Goal: Task Accomplishment & Management: Complete application form

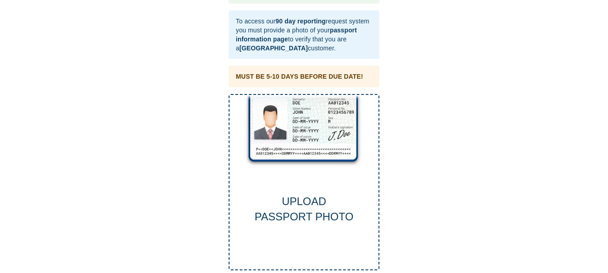
scroll to position [40, 0]
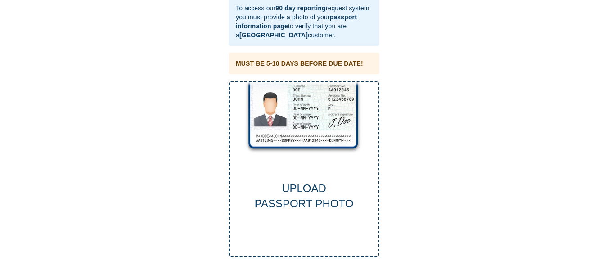
click at [292, 196] on div "UPLOAD PASSPORT PHOTO" at bounding box center [304, 196] width 149 height 31
drag, startPoint x: 307, startPoint y: 195, endPoint x: 546, endPoint y: 212, distance: 240.2
click at [570, 210] on div "This is a secure link , and your information is safe . To access our 90 day rep…" at bounding box center [304, 113] width 590 height 288
click at [273, 178] on div "UPLOAD PASSPORT PHOTO" at bounding box center [304, 169] width 151 height 177
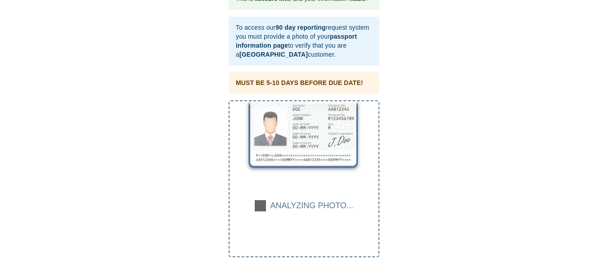
scroll to position [20, 0]
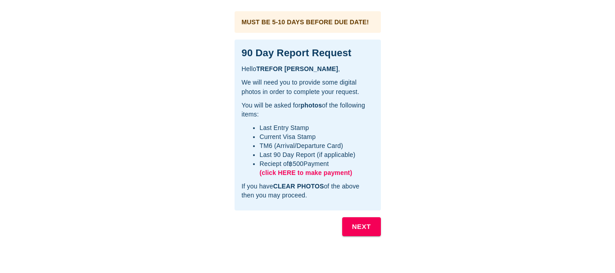
click at [292, 172] on span "(click HERE to make payment)" at bounding box center [306, 172] width 93 height 7
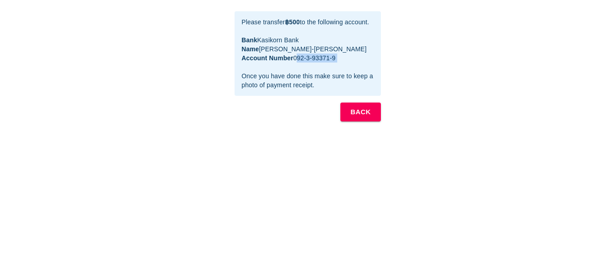
drag, startPoint x: 295, startPoint y: 59, endPoint x: 334, endPoint y: 63, distance: 38.5
click at [334, 63] on div "Please transfer ฿500 to the following account. Bank Kasikorn Bank Name [PERSON_…" at bounding box center [308, 53] width 132 height 79
copy div "092-3-93371-9"
click at [356, 60] on div "Please transfer ฿500 to the following account. Bank Kasikorn Bank Name [PERSON_…" at bounding box center [308, 53] width 132 height 79
click at [364, 114] on b "BACK" at bounding box center [360, 112] width 20 height 12
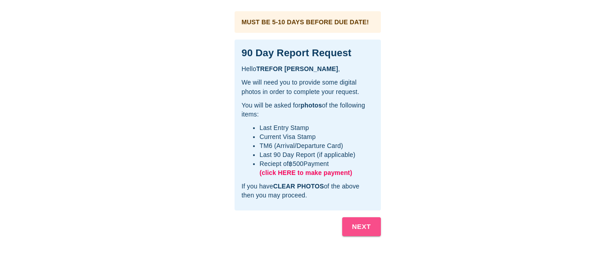
click at [363, 226] on b "NEXT" at bounding box center [361, 227] width 19 height 12
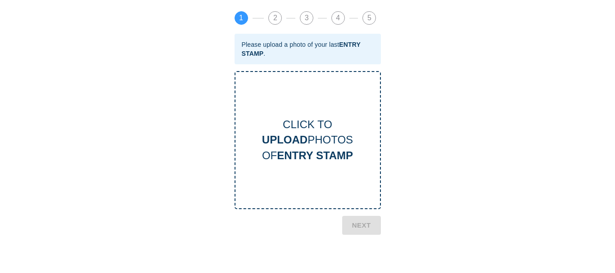
click at [306, 139] on b "UPLOAD" at bounding box center [284, 140] width 45 height 12
